Goal: Task Accomplishment & Management: Manage account settings

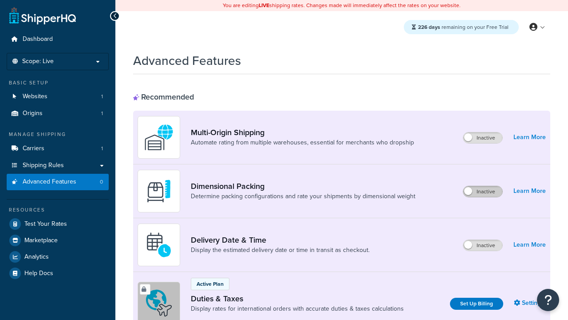
click at [483, 192] on label "Inactive" at bounding box center [482, 191] width 39 height 11
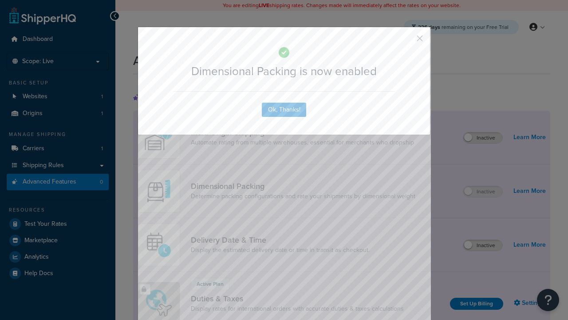
click at [407, 41] on button "button" at bounding box center [407, 41] width 2 height 2
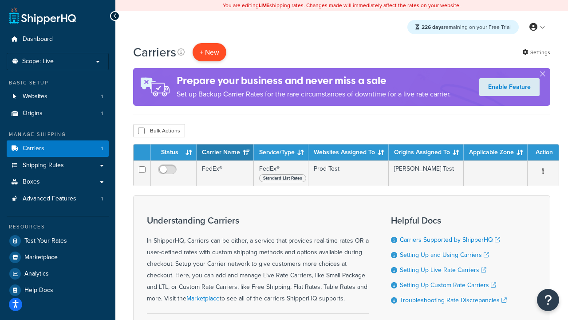
click at [209, 52] on button "+ New" at bounding box center [210, 52] width 34 height 18
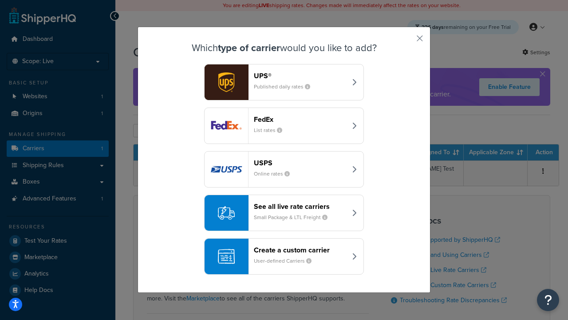
click at [300, 119] on header "FedEx" at bounding box center [300, 119] width 93 height 8
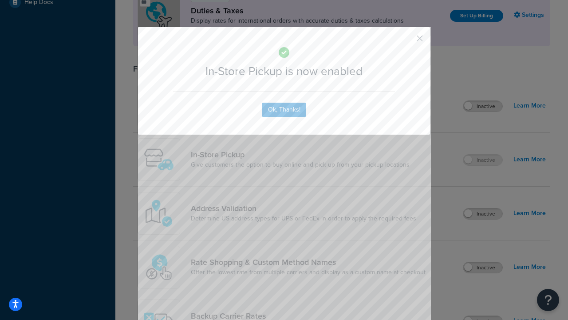
click at [407, 40] on button "button" at bounding box center [407, 41] width 2 height 2
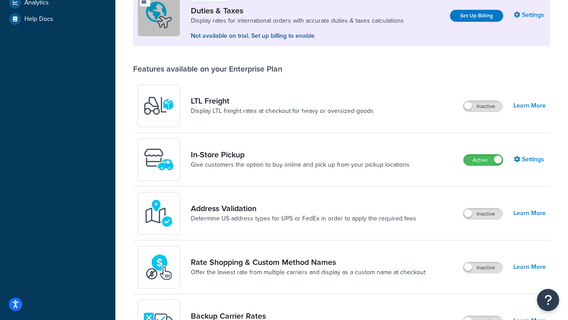
scroll to position [304, 0]
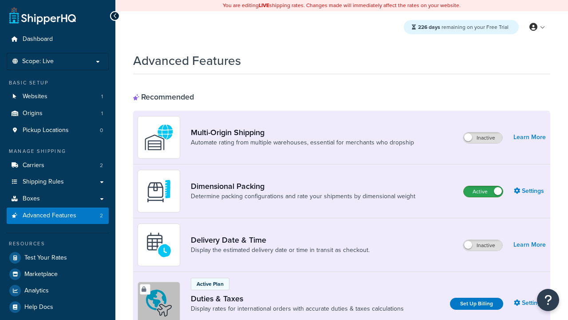
click at [483, 192] on label "Active" at bounding box center [483, 191] width 39 height 11
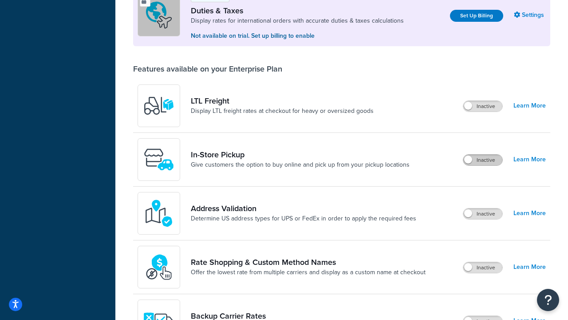
scroll to position [271, 0]
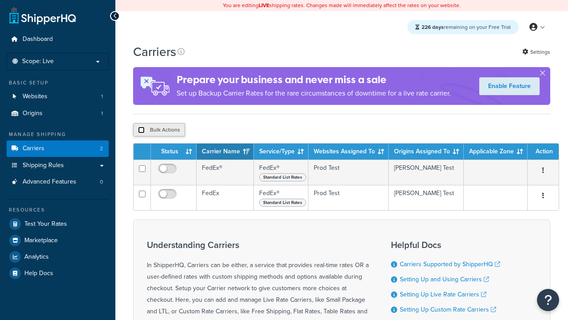
click at [141, 130] on input "checkbox" at bounding box center [141, 129] width 7 height 7
checkbox input "true"
click at [0, 0] on button "Delete" at bounding box center [0, 0] width 0 height 0
